Goal: Task Accomplishment & Management: Use online tool/utility

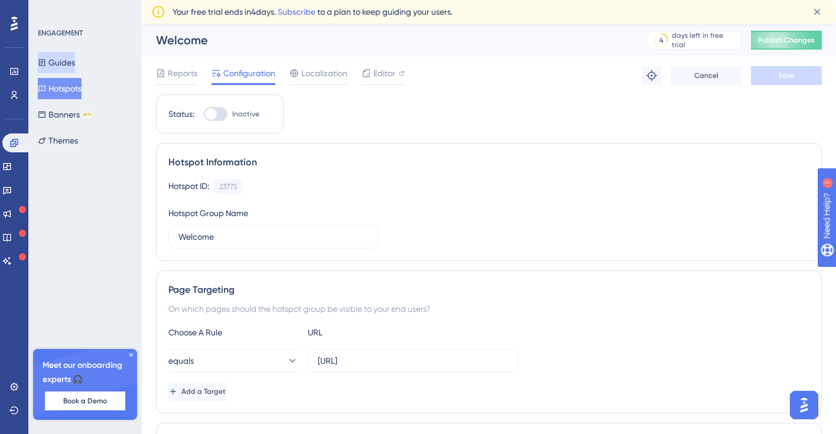
click at [67, 65] on button "Guides" at bounding box center [56, 62] width 37 height 21
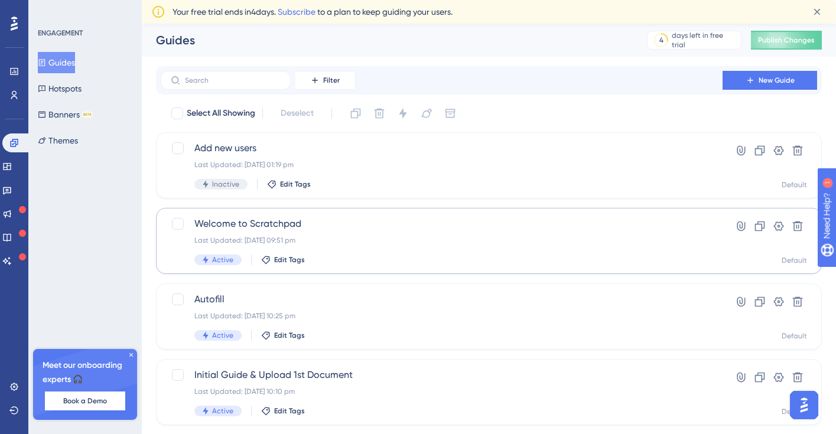
scroll to position [29, 0]
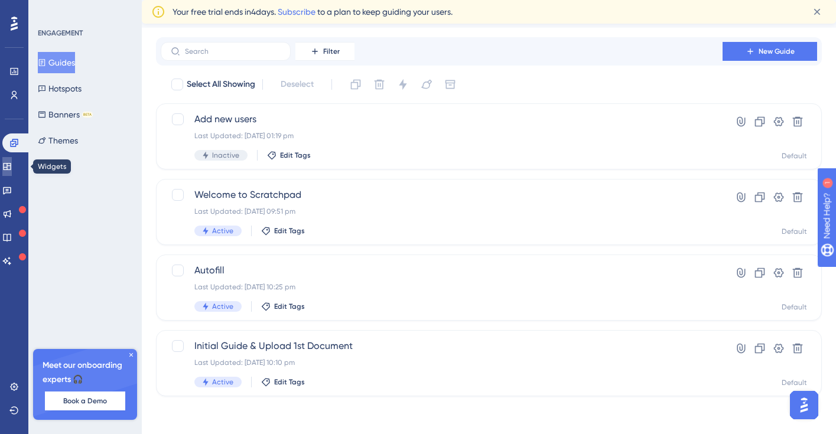
click at [12, 168] on icon at bounding box center [6, 166] width 9 height 9
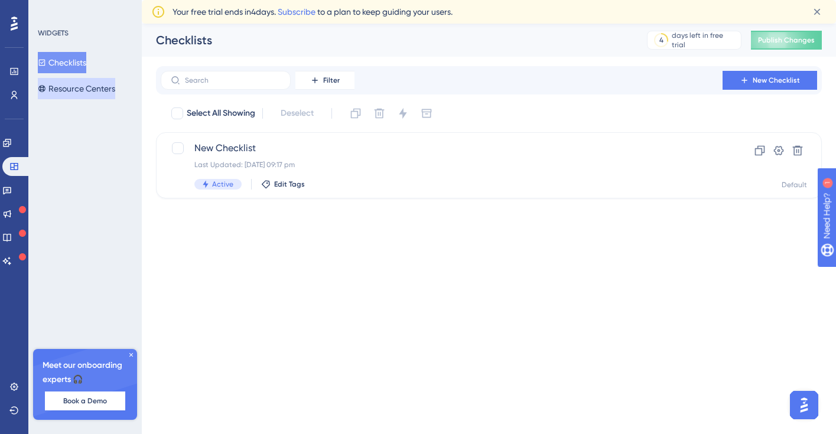
click at [88, 90] on button "Resource Centers" at bounding box center [76, 88] width 77 height 21
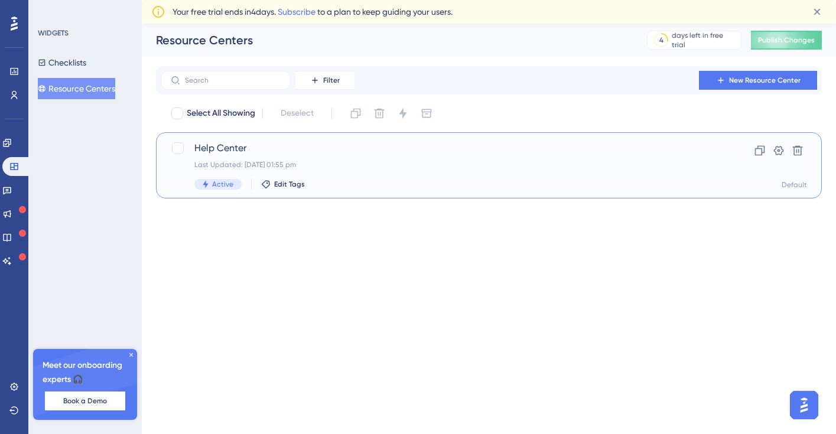
click at [353, 158] on div "Help Center Last Updated: [DATE] 01:55 pm Active Edit Tags" at bounding box center [441, 165] width 495 height 48
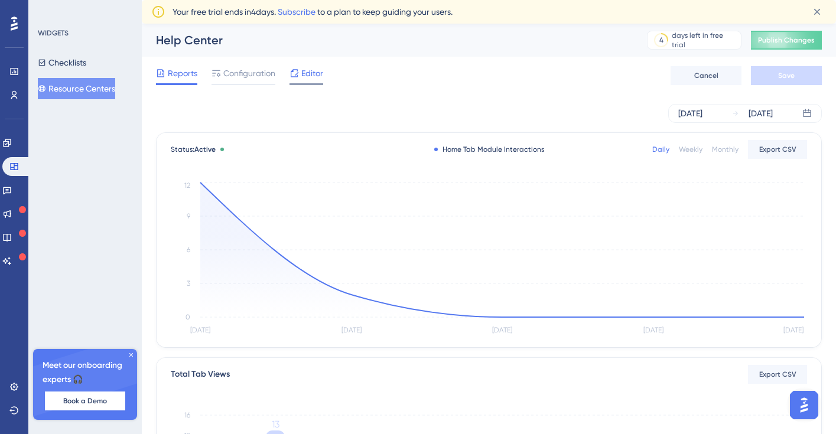
click at [304, 73] on span "Editor" at bounding box center [312, 73] width 22 height 14
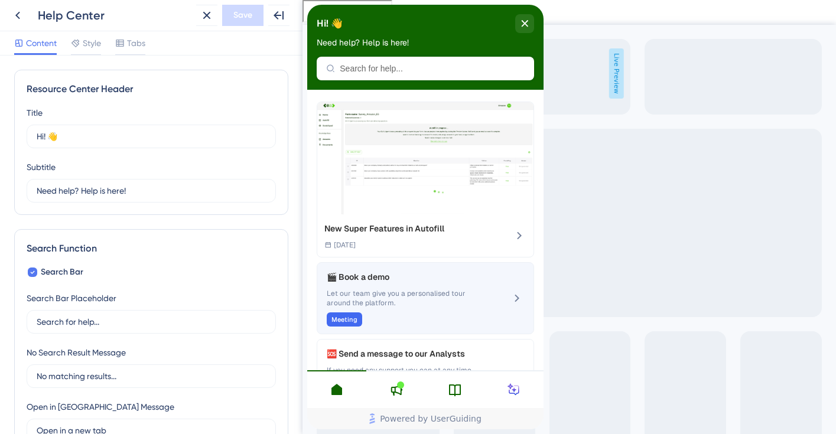
click at [430, 290] on span "Let our team give you a personalised tour around the platform." at bounding box center [406, 298] width 158 height 19
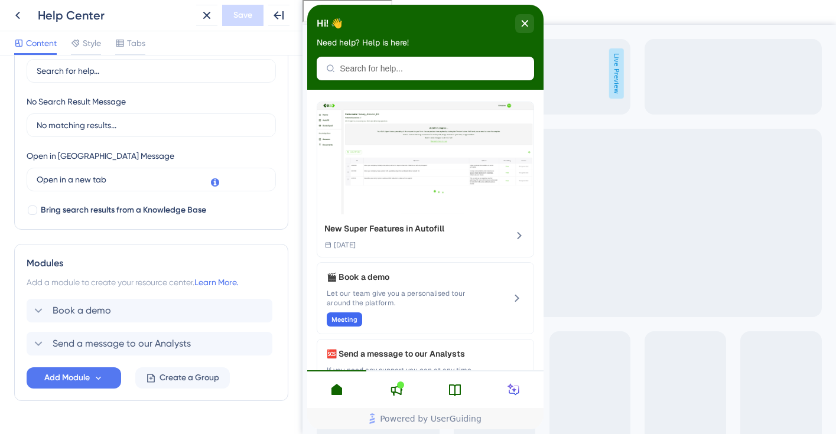
scroll to position [280, 0]
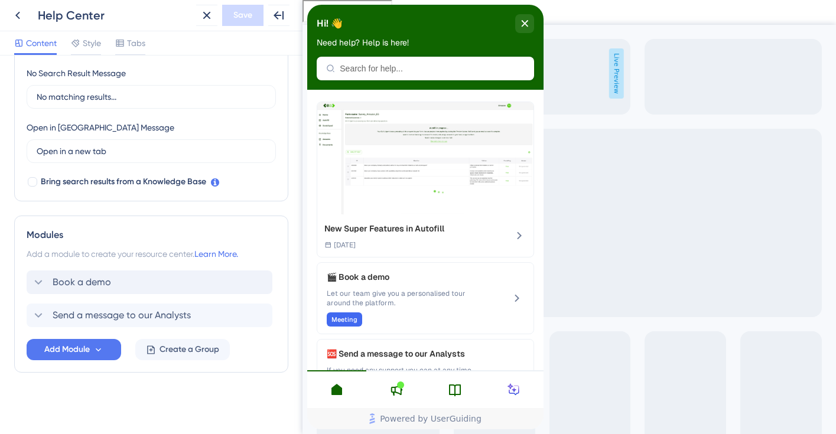
click at [50, 290] on div "Book a demo Send a message to our Analysts" at bounding box center [151, 299] width 249 height 57
click at [37, 284] on icon at bounding box center [38, 282] width 14 height 14
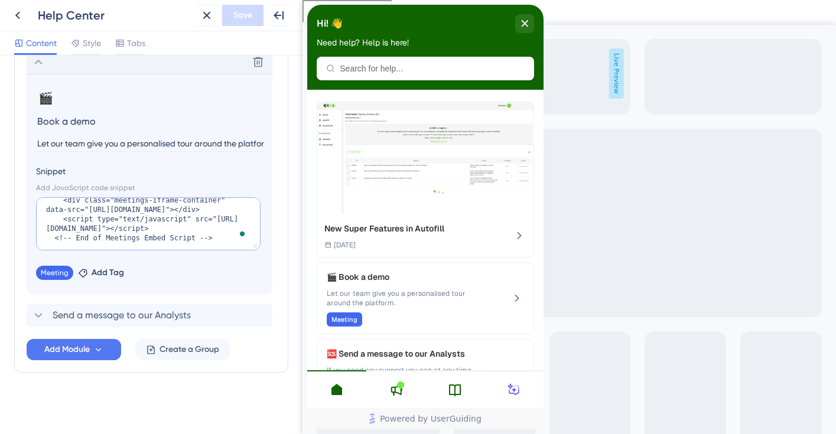
scroll to position [0, 0]
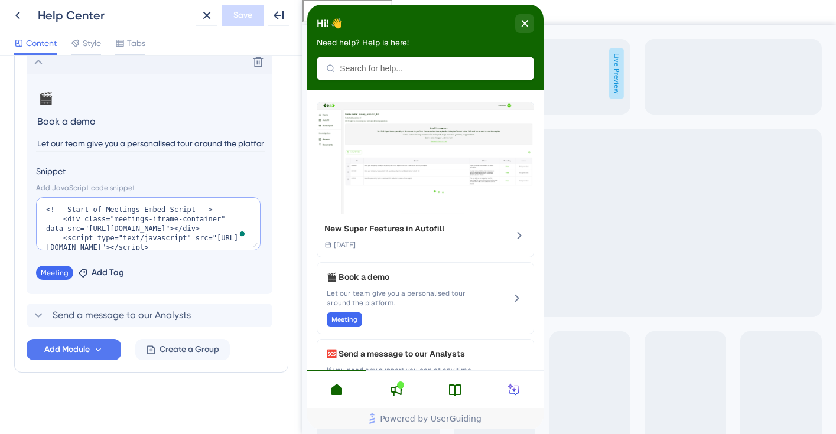
drag, startPoint x: 221, startPoint y: 238, endPoint x: 27, endPoint y: 187, distance: 201.0
click at [27, 187] on section "🎬 Change emoji Remove emoji Book a demo Let our team give you a personalised to…" at bounding box center [150, 184] width 246 height 220
click at [397, 394] on icon at bounding box center [396, 390] width 14 height 14
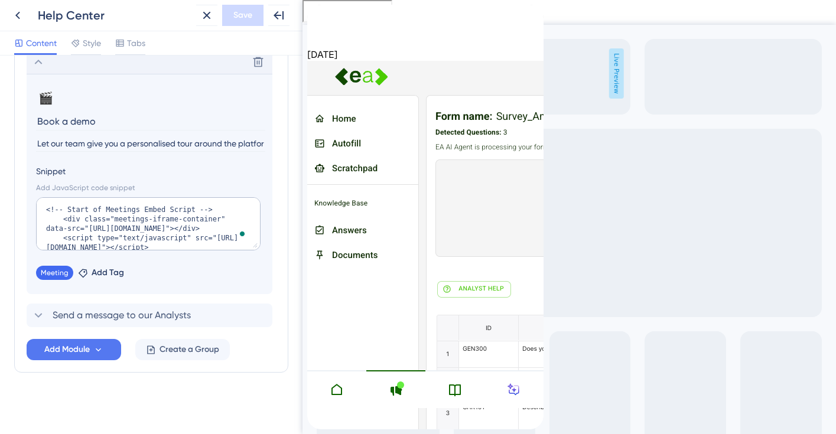
click at [346, 387] on div at bounding box center [336, 390] width 59 height 38
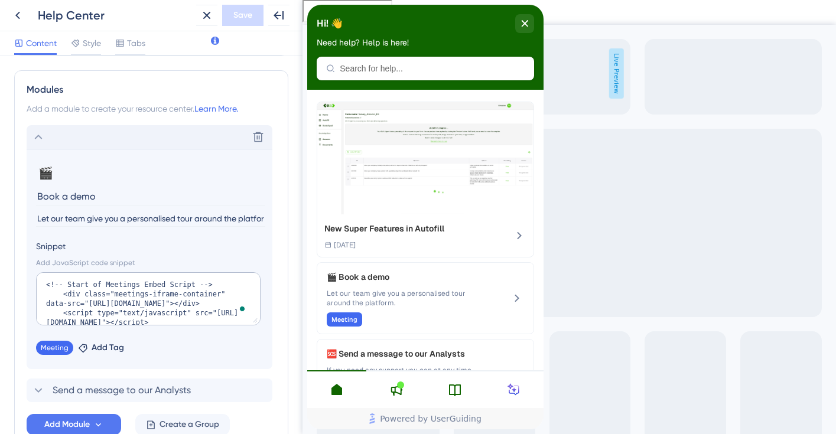
scroll to position [411, 0]
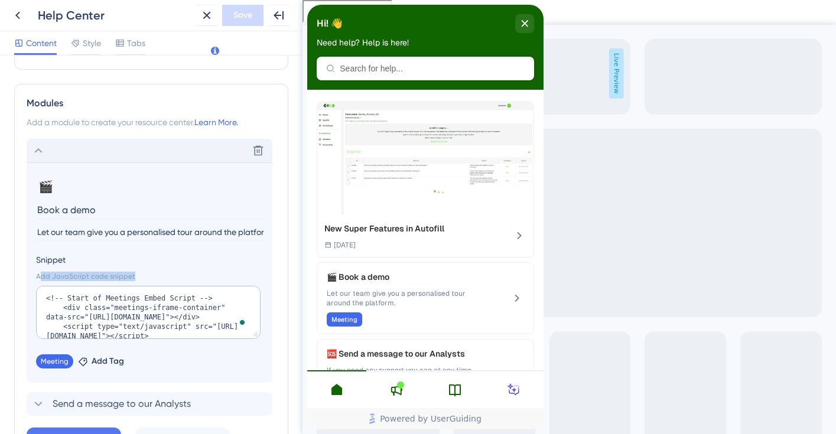
drag, startPoint x: 138, startPoint y: 276, endPoint x: 39, endPoint y: 274, distance: 99.3
click at [39, 274] on div "Add JavaScript code snippet" at bounding box center [149, 276] width 227 height 9
copy div "Add JavaScript code snippet"
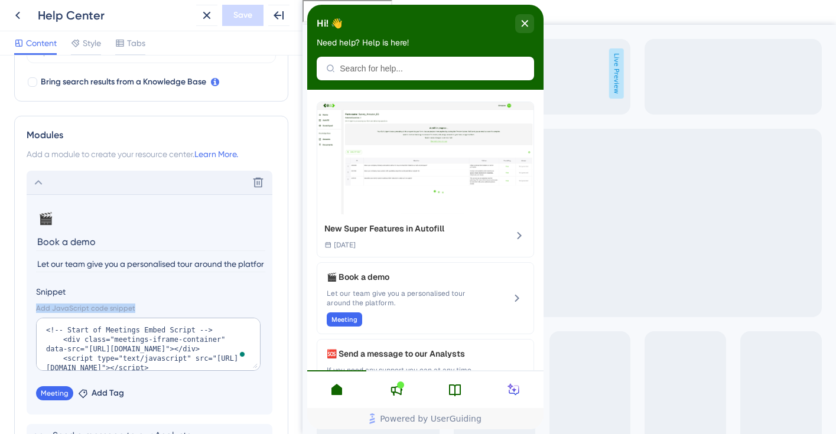
scroll to position [383, 0]
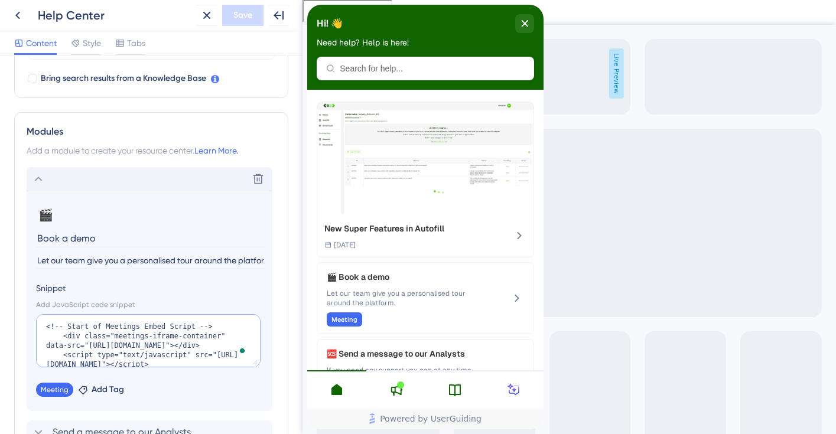
click at [138, 338] on textarea "<!-- Start of Meetings Embed Script --> <div class="meetings-iframe-container" …" at bounding box center [148, 340] width 225 height 53
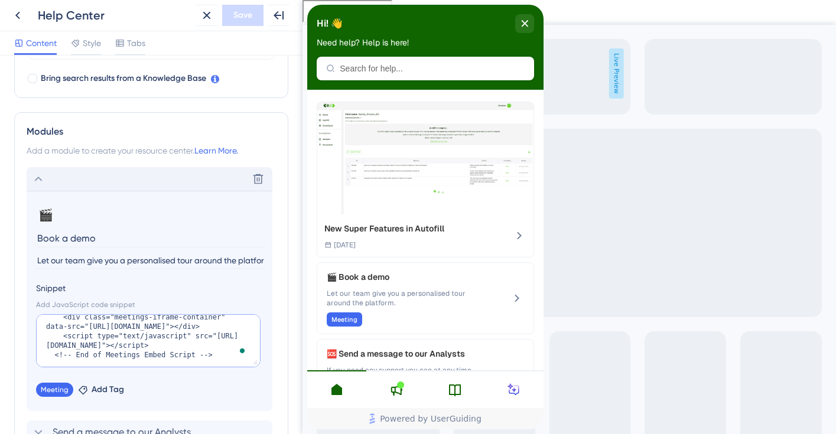
drag, startPoint x: 43, startPoint y: 324, endPoint x: 227, endPoint y: 398, distance: 198.3
click at [227, 398] on section "🎬 Change emoji Remove emoji Book a demo Let our team give you a personalised to…" at bounding box center [150, 301] width 246 height 220
paste textarea "// === HubSpot Meetings overlay injected by UserGuiding Code Snippet === // 1) …"
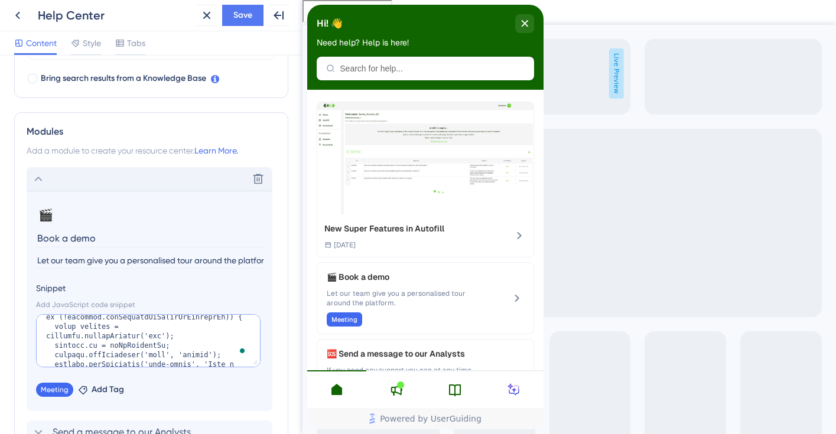
scroll to position [739, 0]
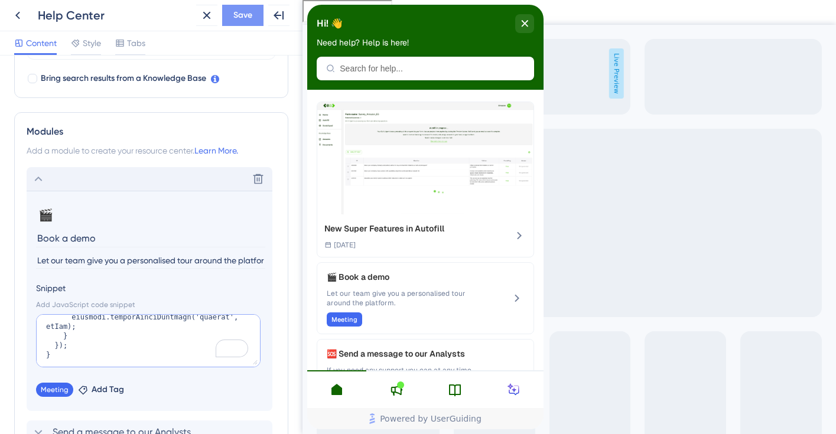
type textarea "// === HubSpot Meetings overlay injected by UserGuiding Code Snippet === // 1) …"
click at [246, 12] on span "Save" at bounding box center [242, 15] width 19 height 14
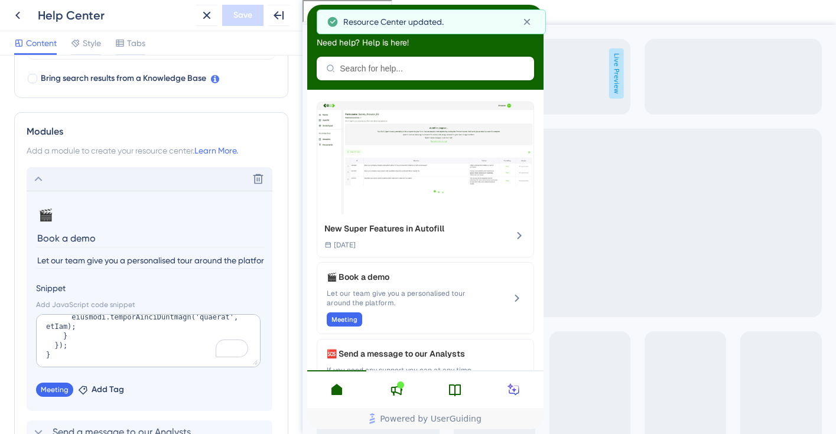
scroll to position [0, 0]
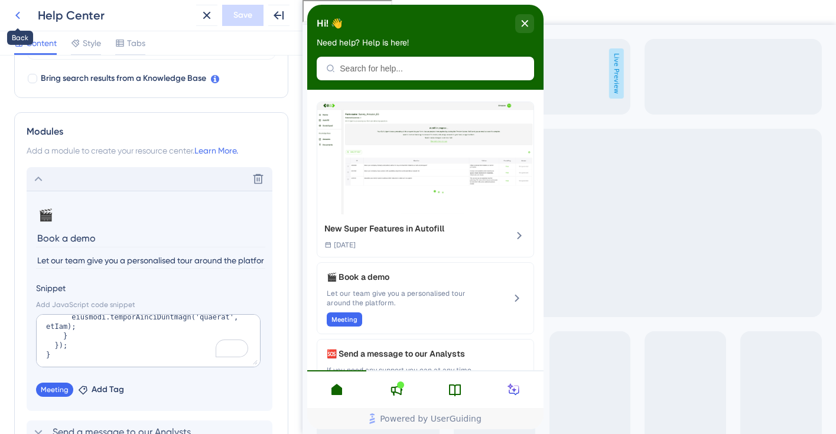
click at [22, 18] on icon at bounding box center [18, 15] width 14 height 14
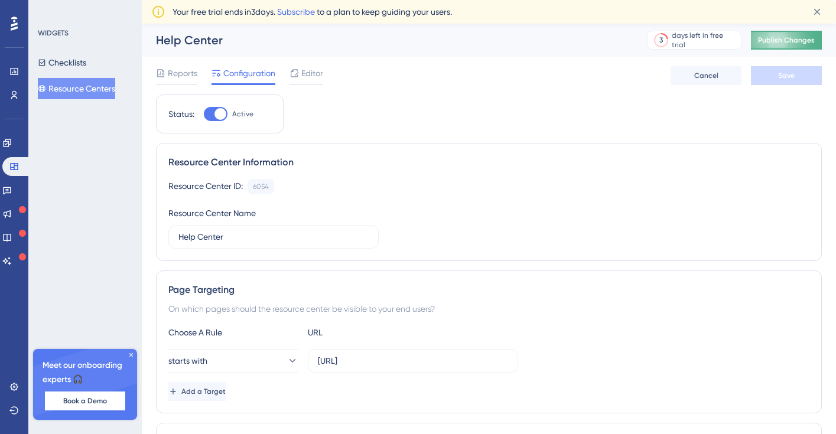
click at [786, 34] on button "Publish Changes" at bounding box center [786, 40] width 71 height 19
